Goal: Transaction & Acquisition: Purchase product/service

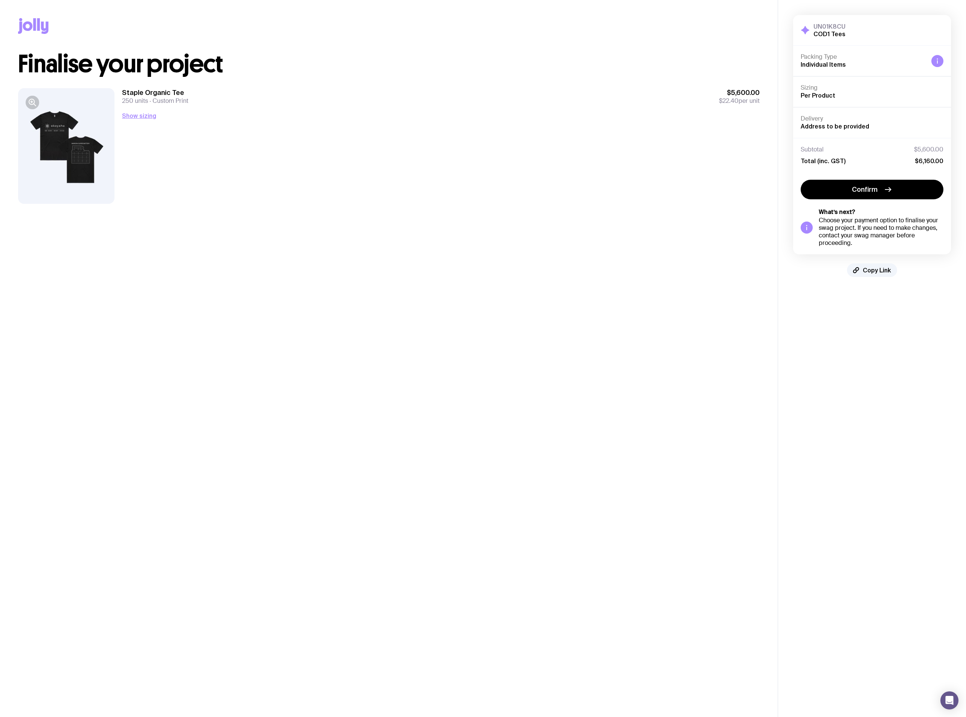
click at [140, 114] on button "Show sizing" at bounding box center [139, 115] width 34 height 9
click at [55, 139] on div at bounding box center [66, 146] width 96 height 116
click at [33, 103] on icon "button" at bounding box center [32, 102] width 9 height 9
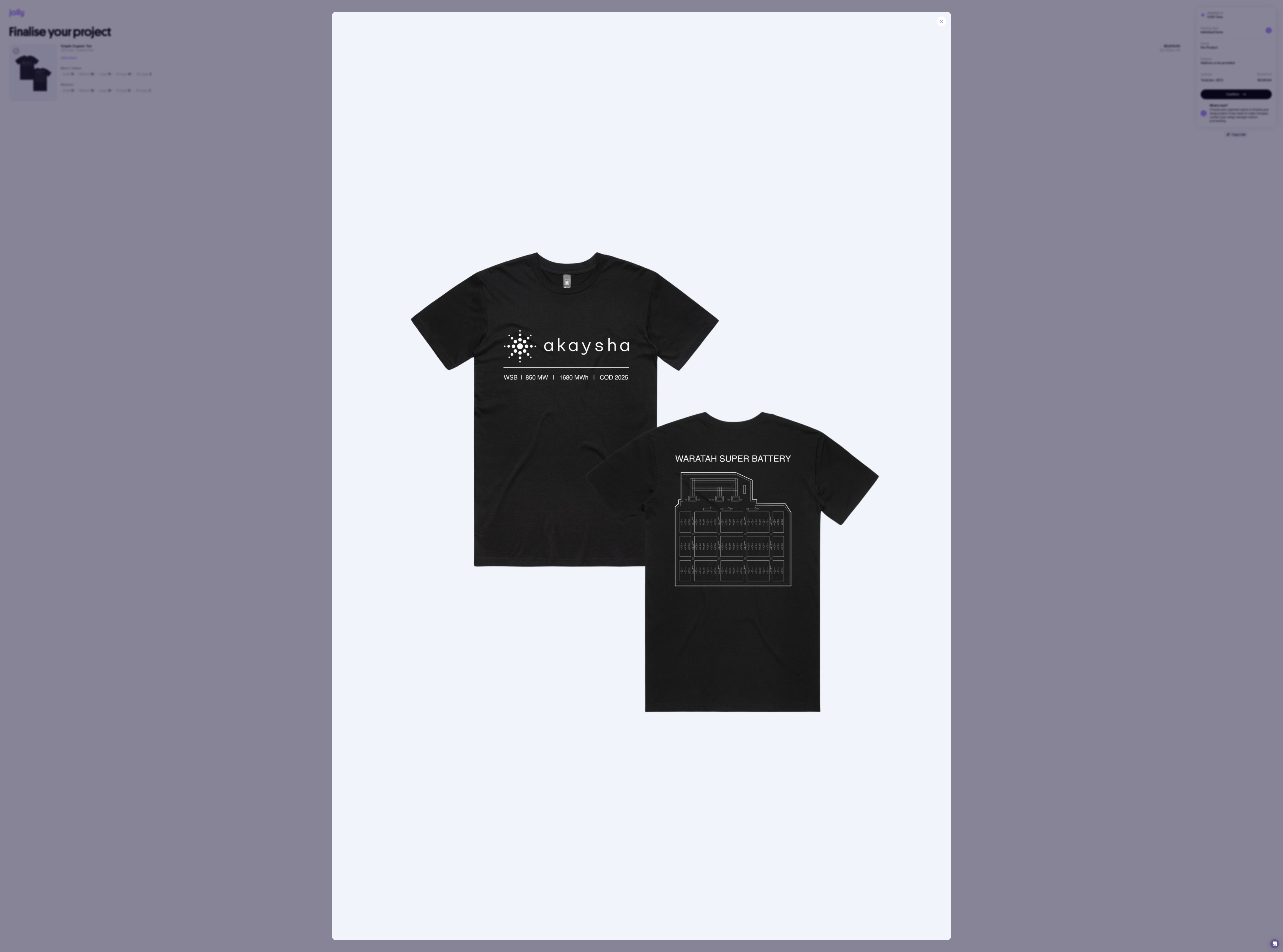
click at [481, 127] on div at bounding box center [642, 476] width 1283 height 952
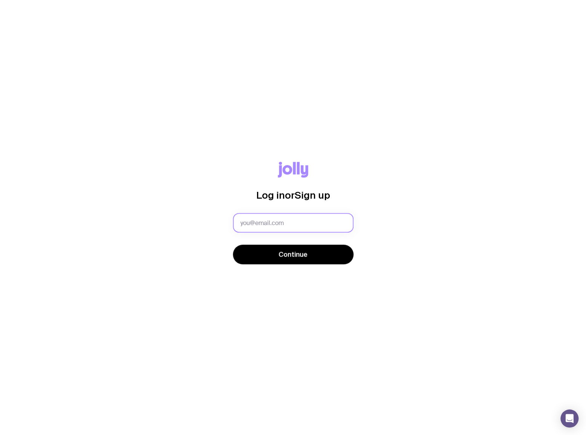
click at [275, 226] on input "text" at bounding box center [293, 223] width 121 height 20
type input "[PERSON_NAME][EMAIL_ADDRESS][PERSON_NAME][DOMAIN_NAME]"
click at [277, 265] on div "Log in or Sign up ryan.kelly@akayshaenergy.com Continue" at bounding box center [292, 217] width 549 height 111
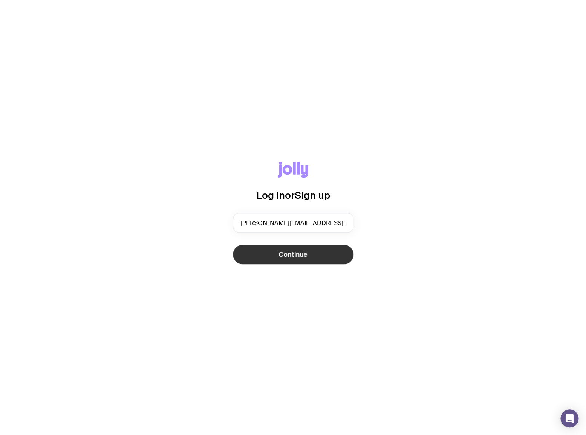
click at [275, 254] on button "Continue" at bounding box center [293, 254] width 121 height 20
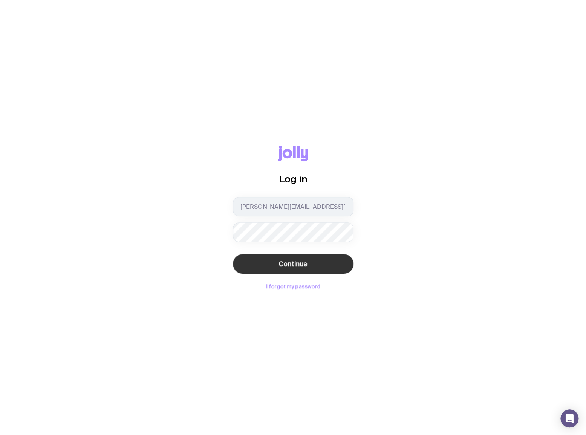
click at [284, 257] on button "Continue" at bounding box center [293, 264] width 121 height 20
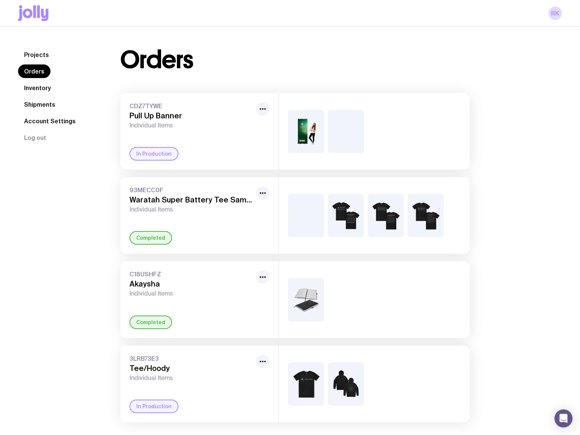
scroll to position [26, 0]
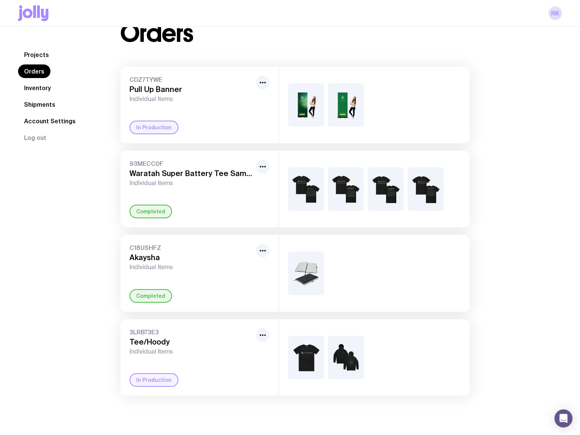
click at [38, 56] on link "Projects" at bounding box center [36, 55] width 37 height 14
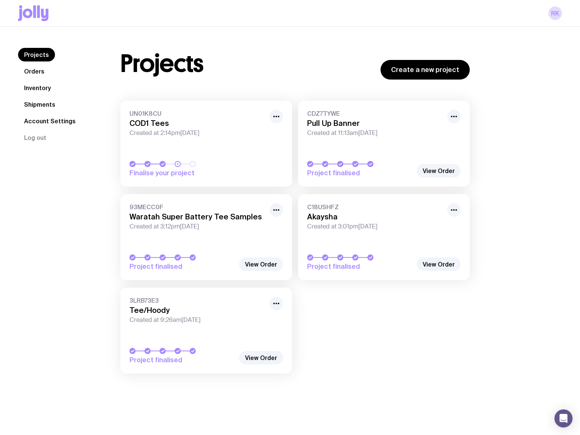
drag, startPoint x: -264, startPoint y: 160, endPoint x: -462, endPoint y: 209, distance: 204.2
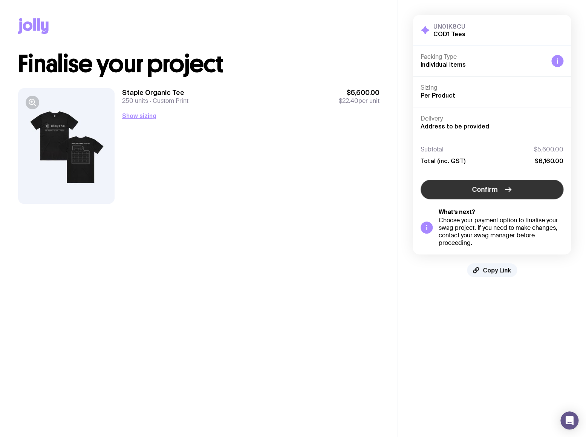
click at [469, 187] on button "Confirm" at bounding box center [491, 190] width 143 height 20
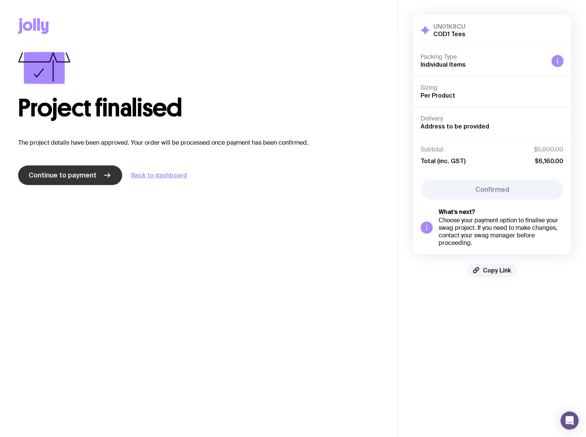
click at [85, 176] on span "Continue to payment" at bounding box center [63, 175] width 68 height 9
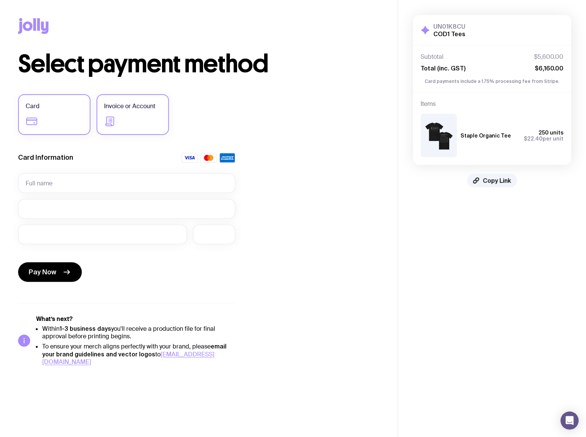
click at [119, 128] on label "Invoice or Account" at bounding box center [132, 114] width 72 height 41
click at [0, 0] on input "Invoice or Account" at bounding box center [0, 0] width 0 height 0
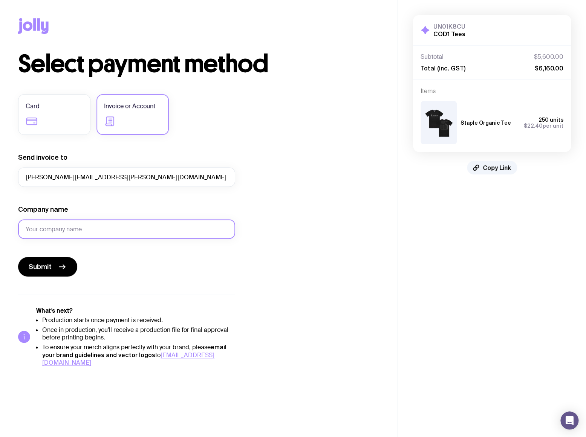
click at [61, 232] on input "Company name" at bounding box center [126, 229] width 217 height 20
type input "Akaysha Energy"
click at [59, 264] on icon "submit" at bounding box center [62, 266] width 9 height 9
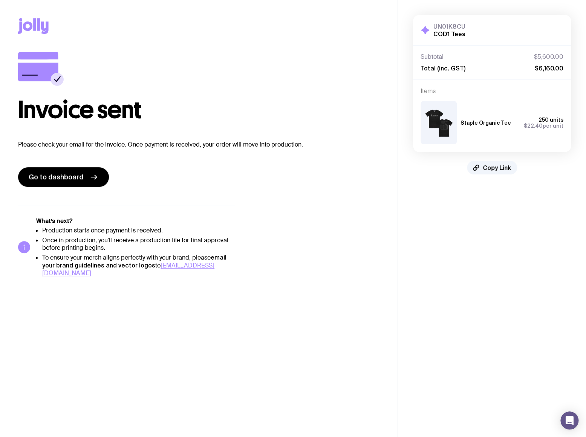
click at [432, 126] on img at bounding box center [438, 122] width 36 height 43
click at [63, 181] on span "Go to dashboard" at bounding box center [56, 176] width 55 height 9
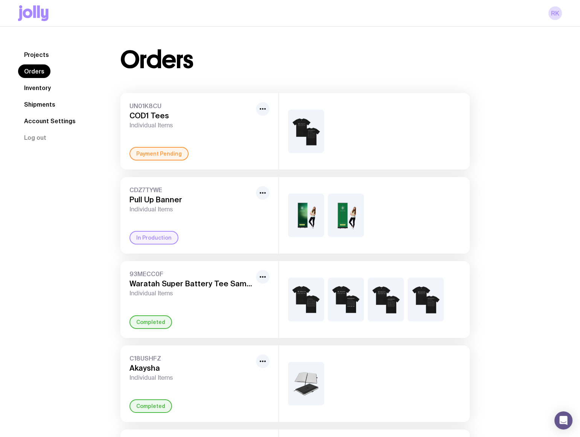
click at [323, 124] on img at bounding box center [306, 131] width 36 height 43
click at [304, 127] on img at bounding box center [306, 131] width 36 height 43
click at [265, 108] on icon "button" at bounding box center [262, 108] width 9 height 9
click at [163, 108] on span "UN01K8CU" at bounding box center [192, 106] width 124 height 8
drag, startPoint x: 262, startPoint y: 106, endPoint x: 257, endPoint y: 107, distance: 5.8
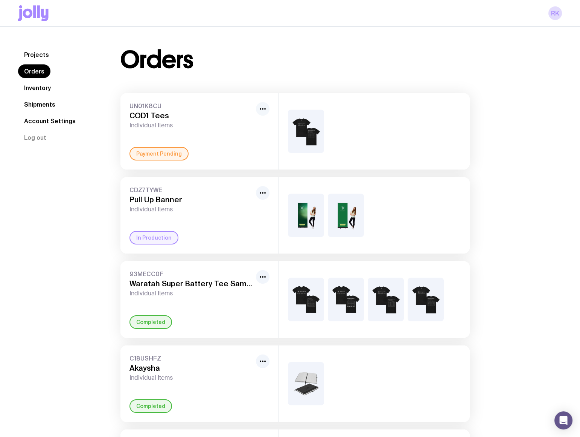
click at [262, 106] on icon "button" at bounding box center [262, 108] width 9 height 9
click at [231, 126] on button "Rename" at bounding box center [245, 126] width 36 height 8
drag, startPoint x: 159, startPoint y: 163, endPoint x: 160, endPoint y: 155, distance: 8.8
click at [159, 159] on div "UN01K8CU COD1 Tees Individual Items Payment Pending" at bounding box center [200, 131] width 158 height 76
click at [160, 155] on div "Payment Pending" at bounding box center [159, 154] width 59 height 14
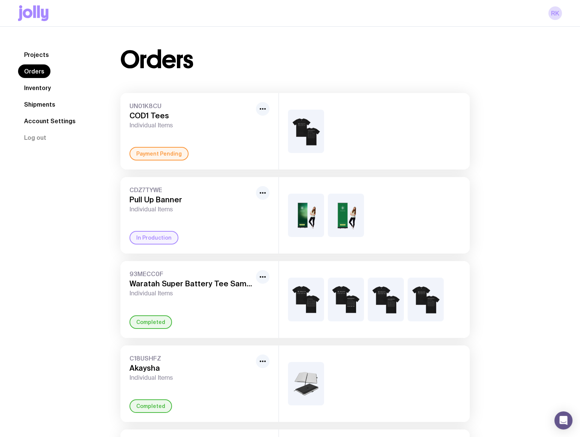
click at [44, 90] on link "Inventory" at bounding box center [37, 88] width 39 height 14
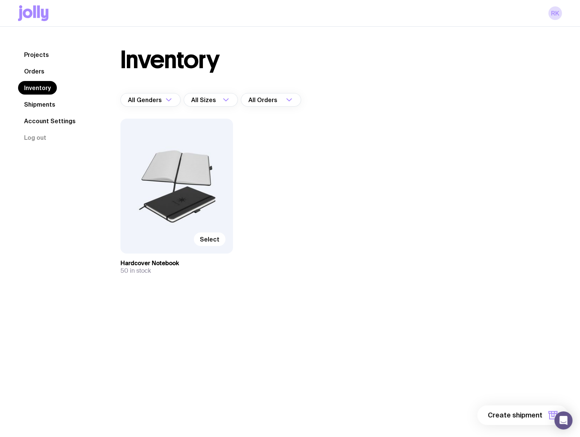
click at [41, 100] on link "Shipments" at bounding box center [39, 105] width 43 height 14
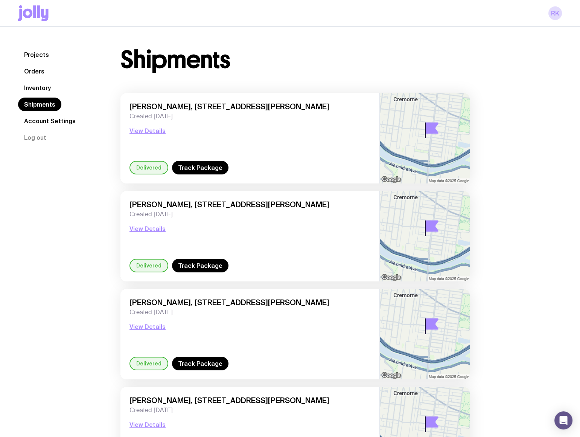
click at [46, 59] on link "Projects" at bounding box center [36, 55] width 37 height 14
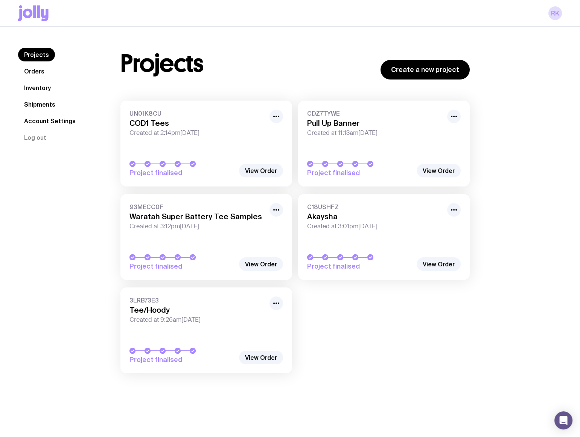
click at [43, 70] on link "Orders" at bounding box center [34, 71] width 32 height 14
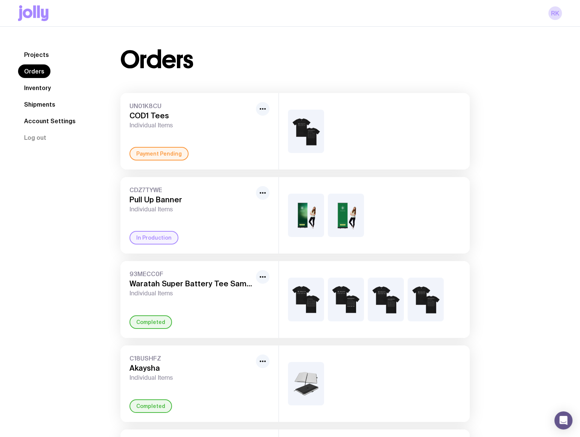
click at [41, 84] on link "Inventory" at bounding box center [37, 88] width 39 height 14
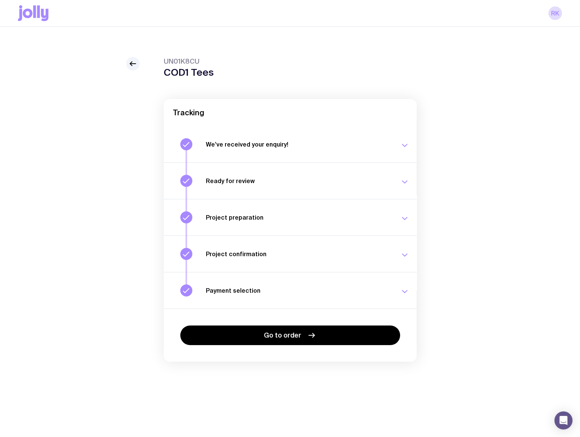
click at [317, 295] on div "Payment selection Choose your payment option to finalise your swag project. Tue…" at bounding box center [307, 290] width 203 height 12
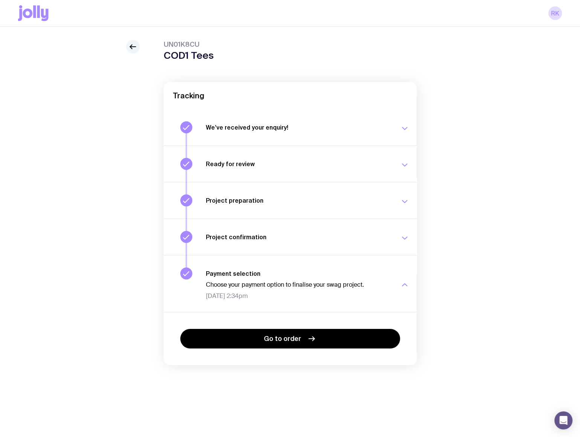
scroll to position [26, 0]
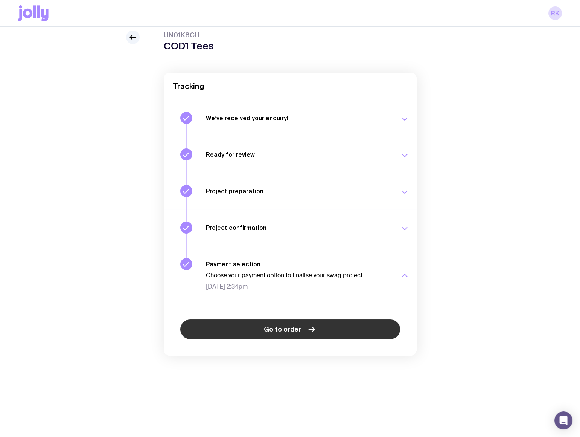
click at [304, 323] on link "Go to order" at bounding box center [290, 329] width 220 height 20
